Goal: Navigation & Orientation: Find specific page/section

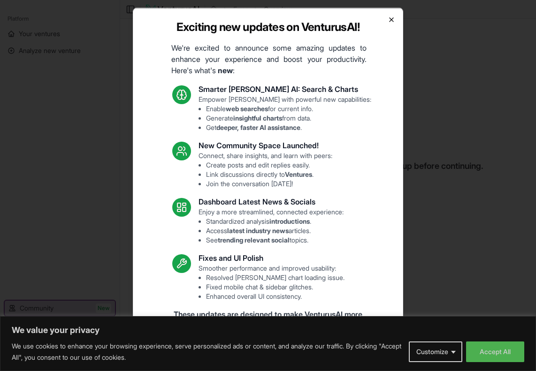
click at [388, 15] on icon "button" at bounding box center [392, 19] width 8 height 8
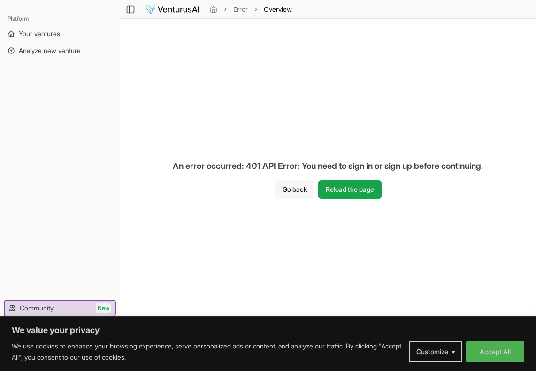
click at [290, 186] on button "Go back" at bounding box center [294, 189] width 39 height 19
click at [354, 186] on button "Reload the page" at bounding box center [349, 189] width 63 height 19
click at [35, 33] on span "Your ventures" at bounding box center [39, 33] width 41 height 9
